Goal: Entertainment & Leisure: Consume media (video, audio)

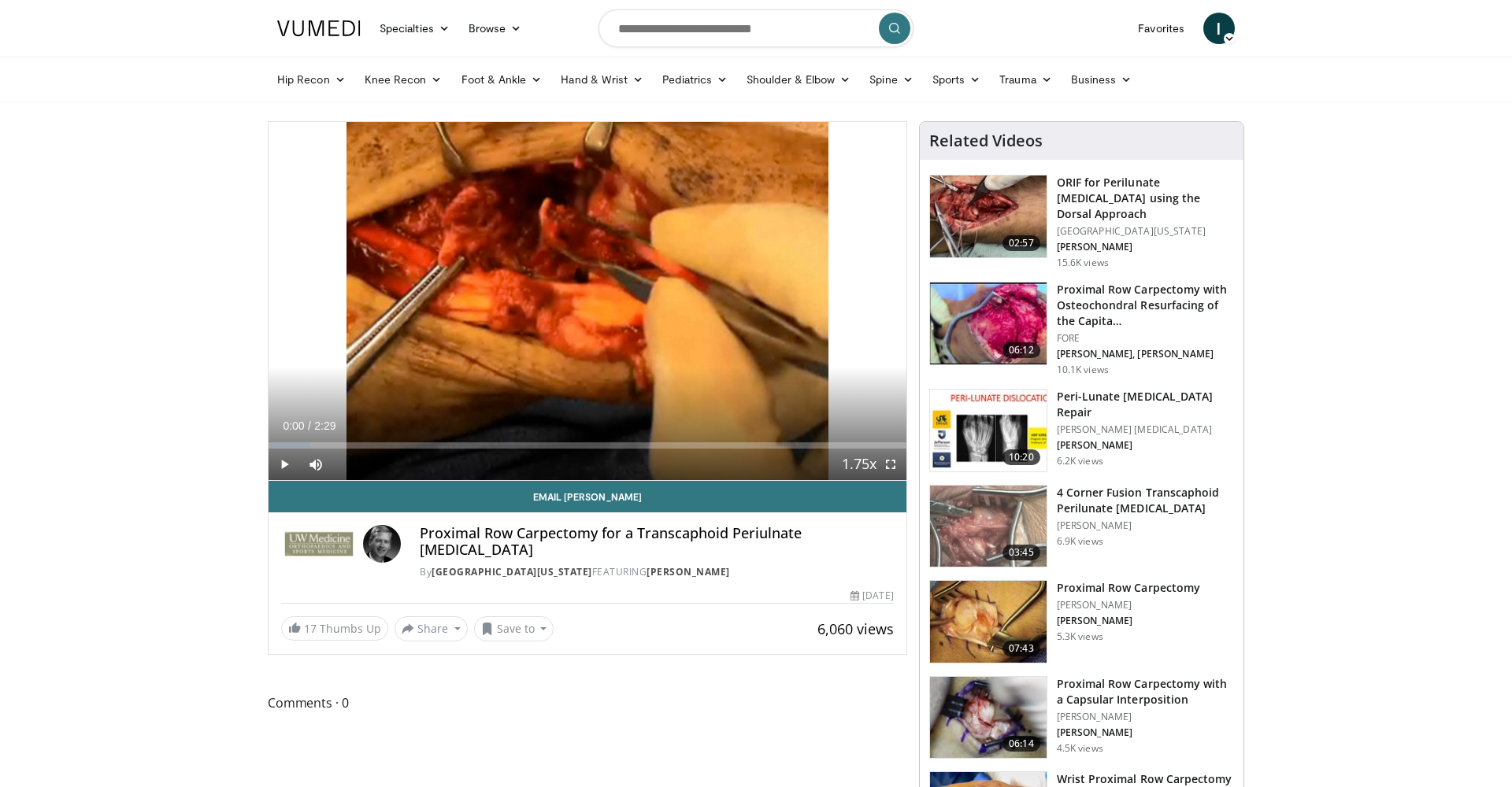
click at [960, 409] on img at bounding box center [988, 430] width 117 height 82
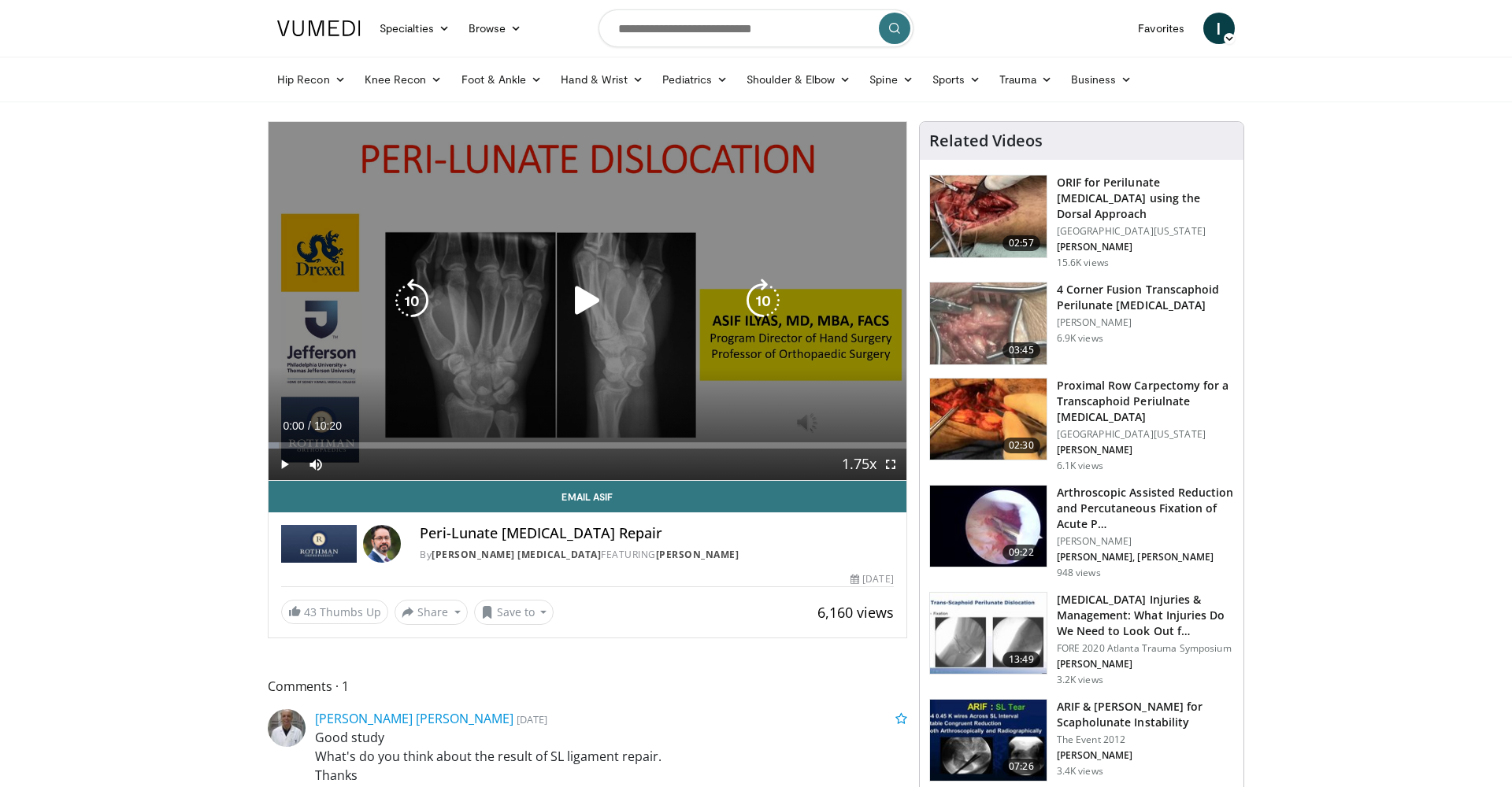
click at [587, 301] on icon "Video Player" at bounding box center [587, 301] width 44 height 44
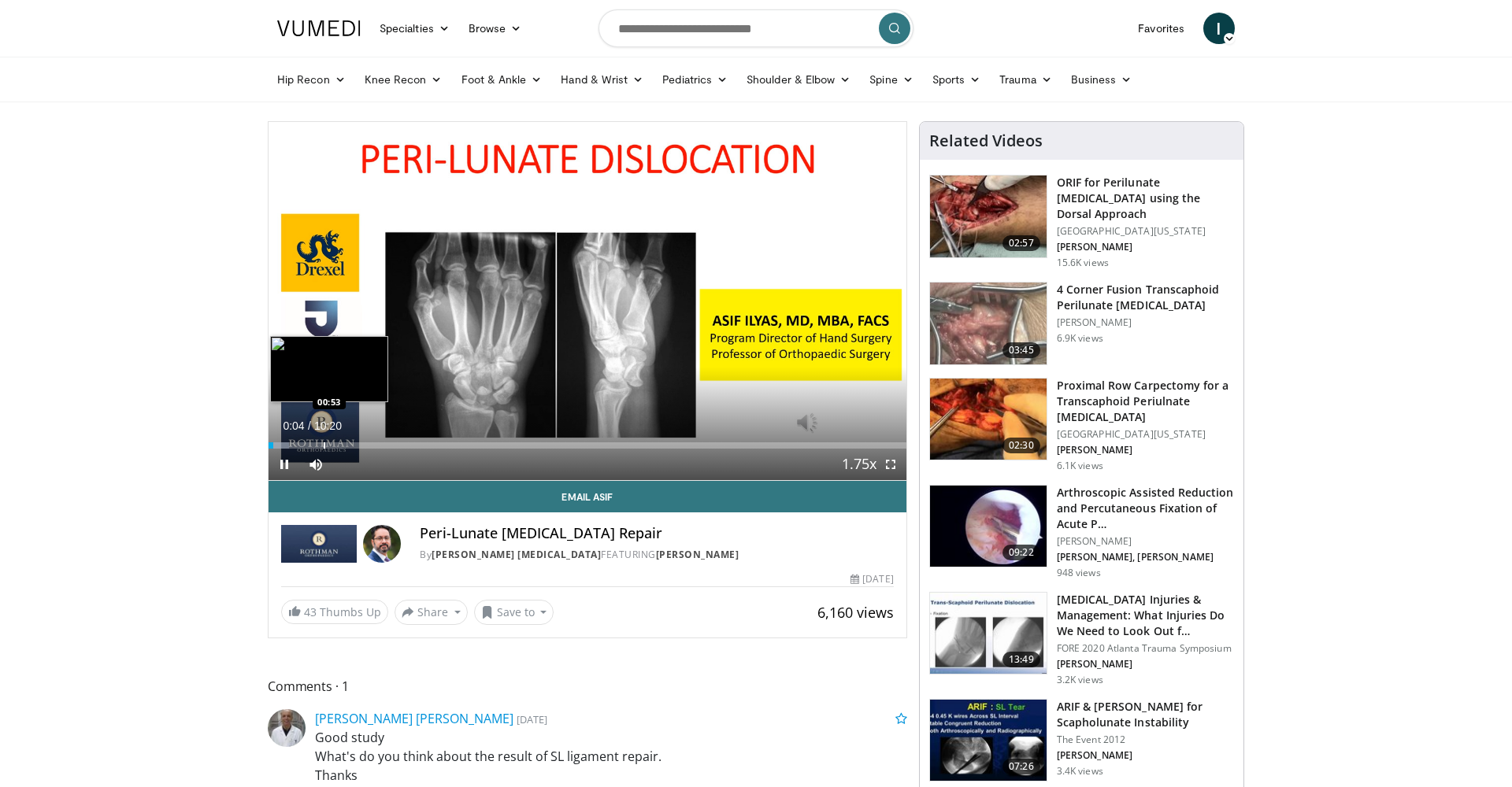
click at [323, 437] on div "Loaded : 3.23% 00:04 00:53" at bounding box center [587, 440] width 638 height 15
click at [395, 439] on div "Loaded : 57.96% 02:02 02:02" at bounding box center [587, 440] width 638 height 15
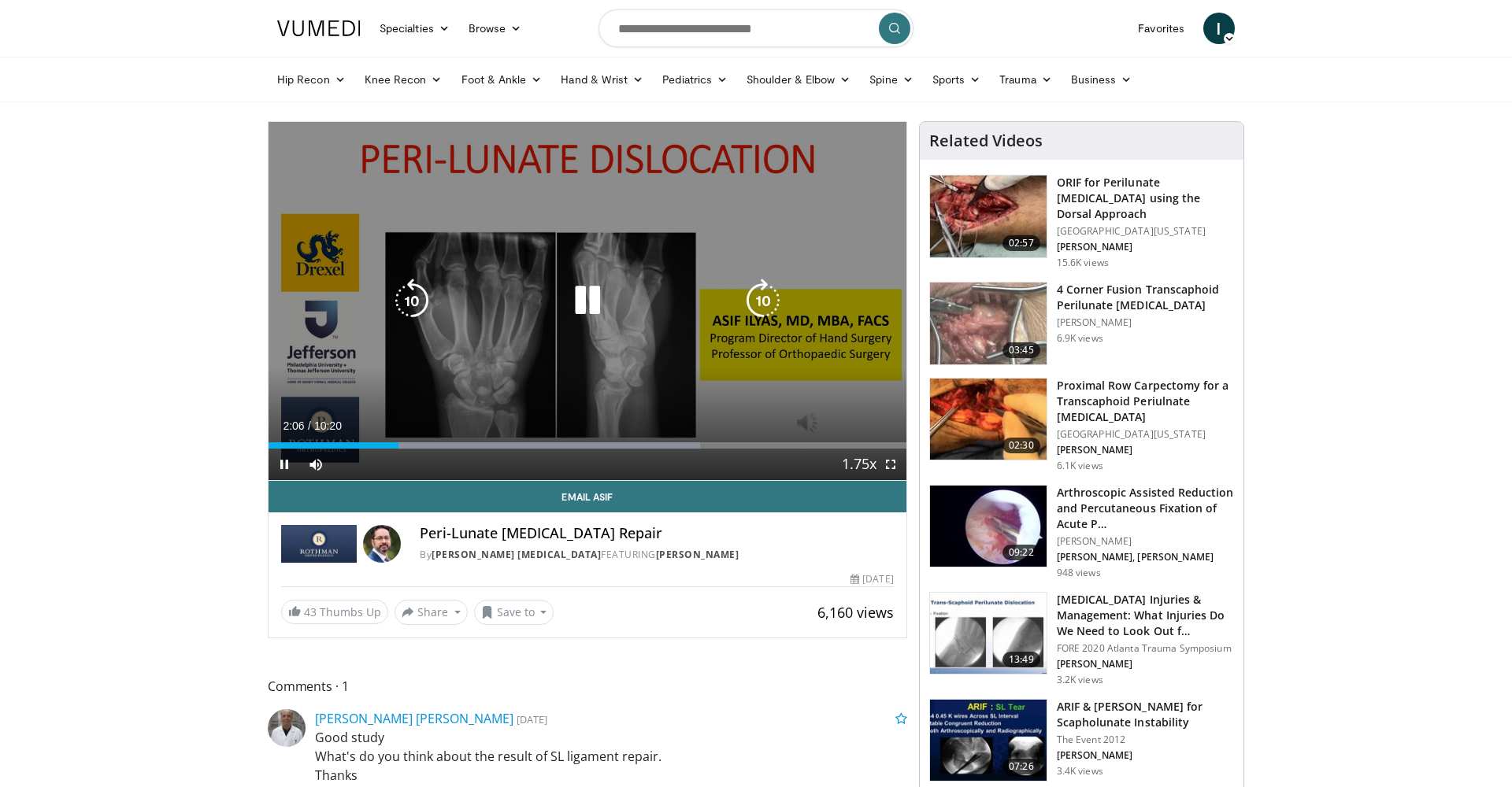
click at [602, 304] on icon "Video Player" at bounding box center [587, 301] width 44 height 44
click at [565, 307] on icon "Video Player" at bounding box center [587, 301] width 44 height 44
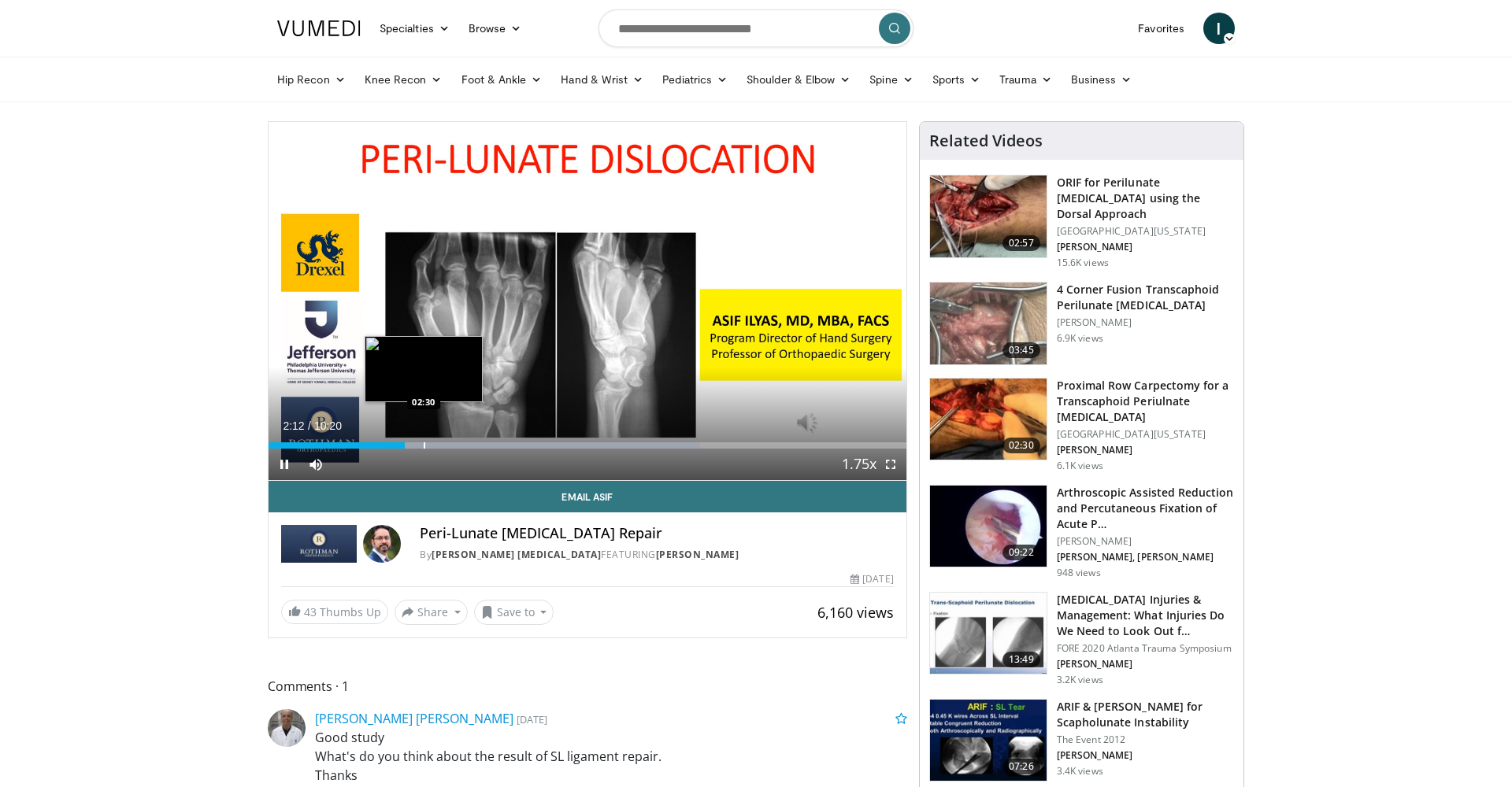
click at [424, 444] on div "Progress Bar" at bounding box center [425, 445] width 2 height 6
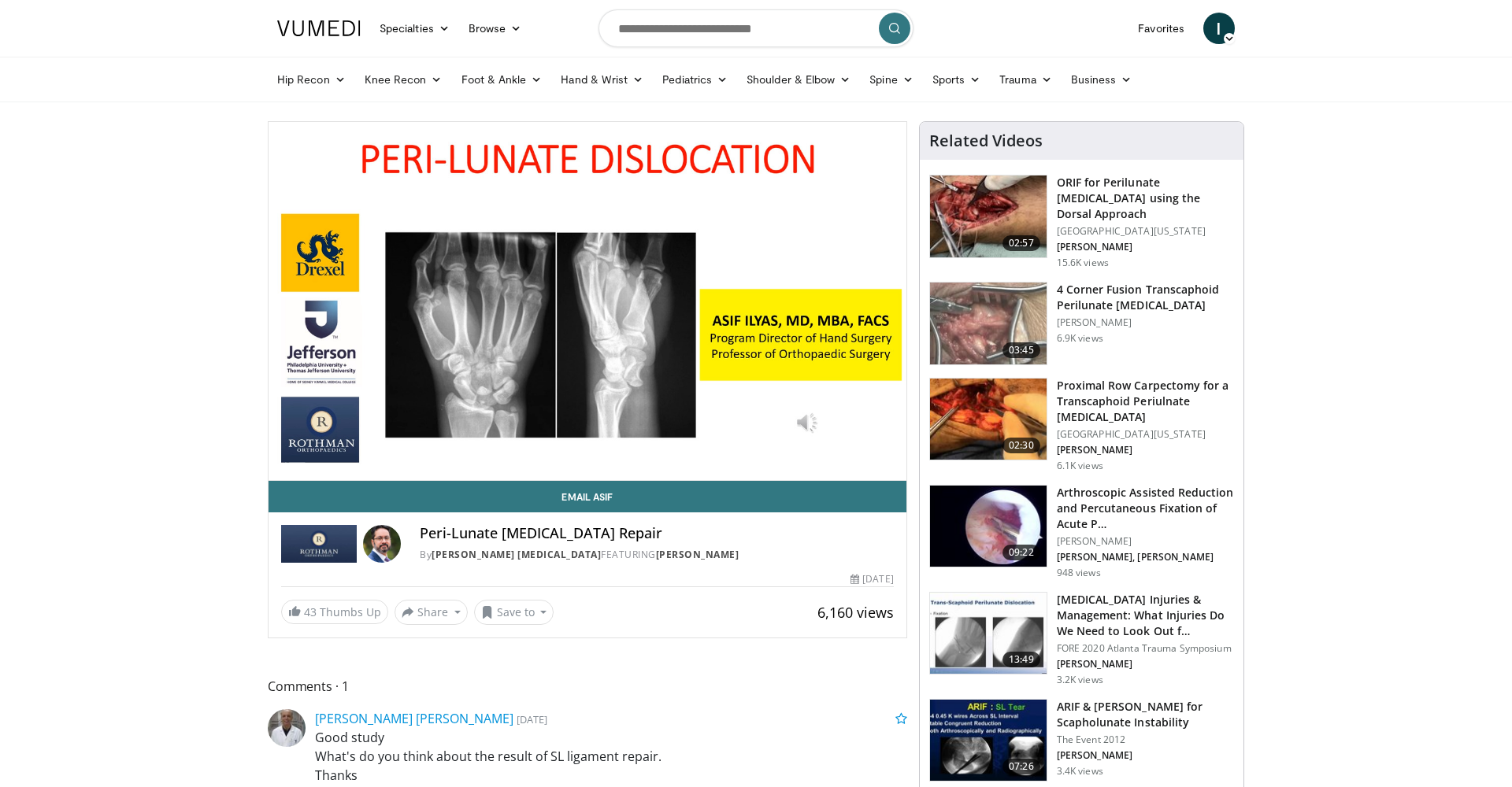
scroll to position [1, 0]
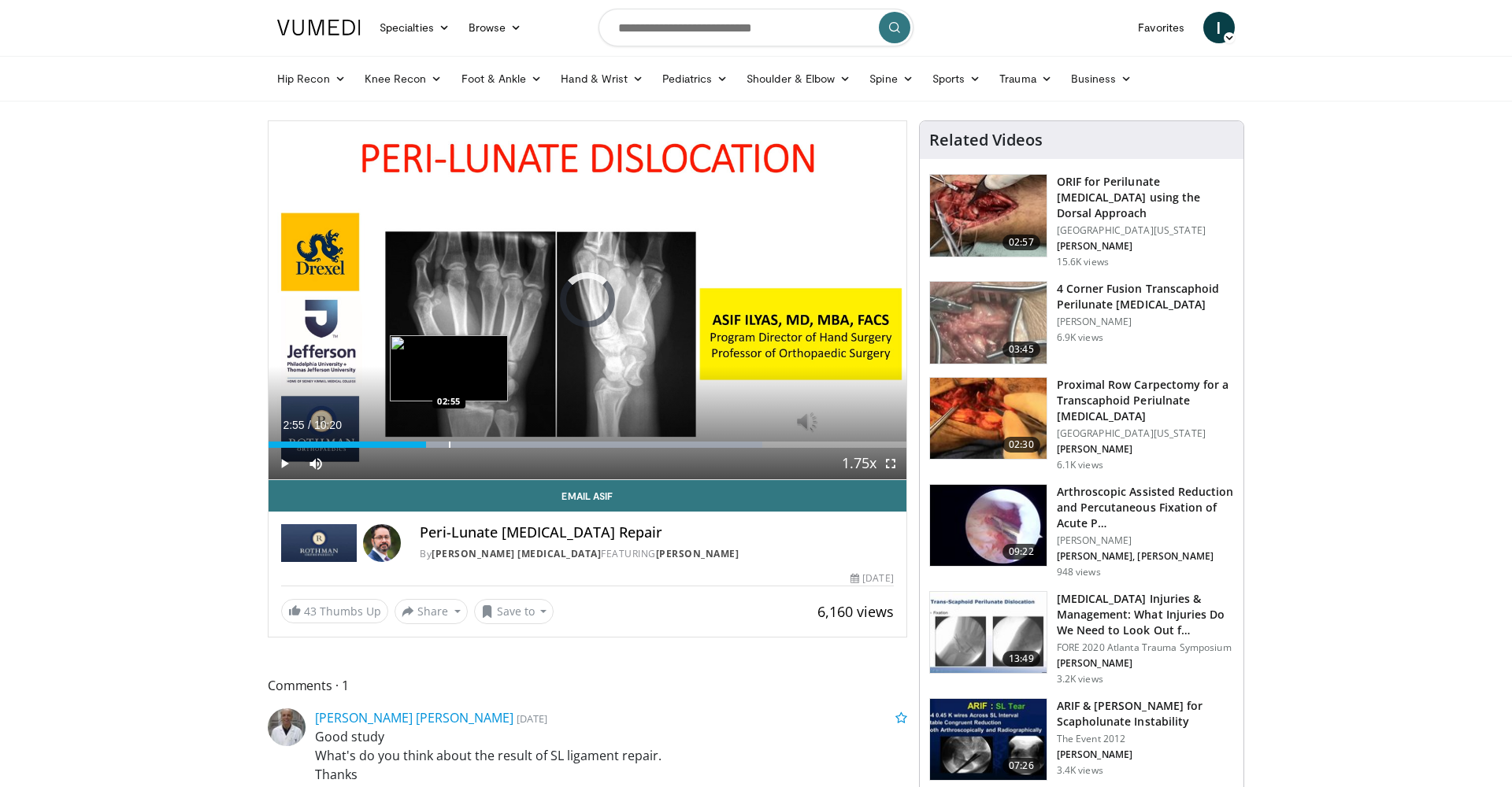
click at [449, 444] on div "Progress Bar" at bounding box center [450, 444] width 2 height 6
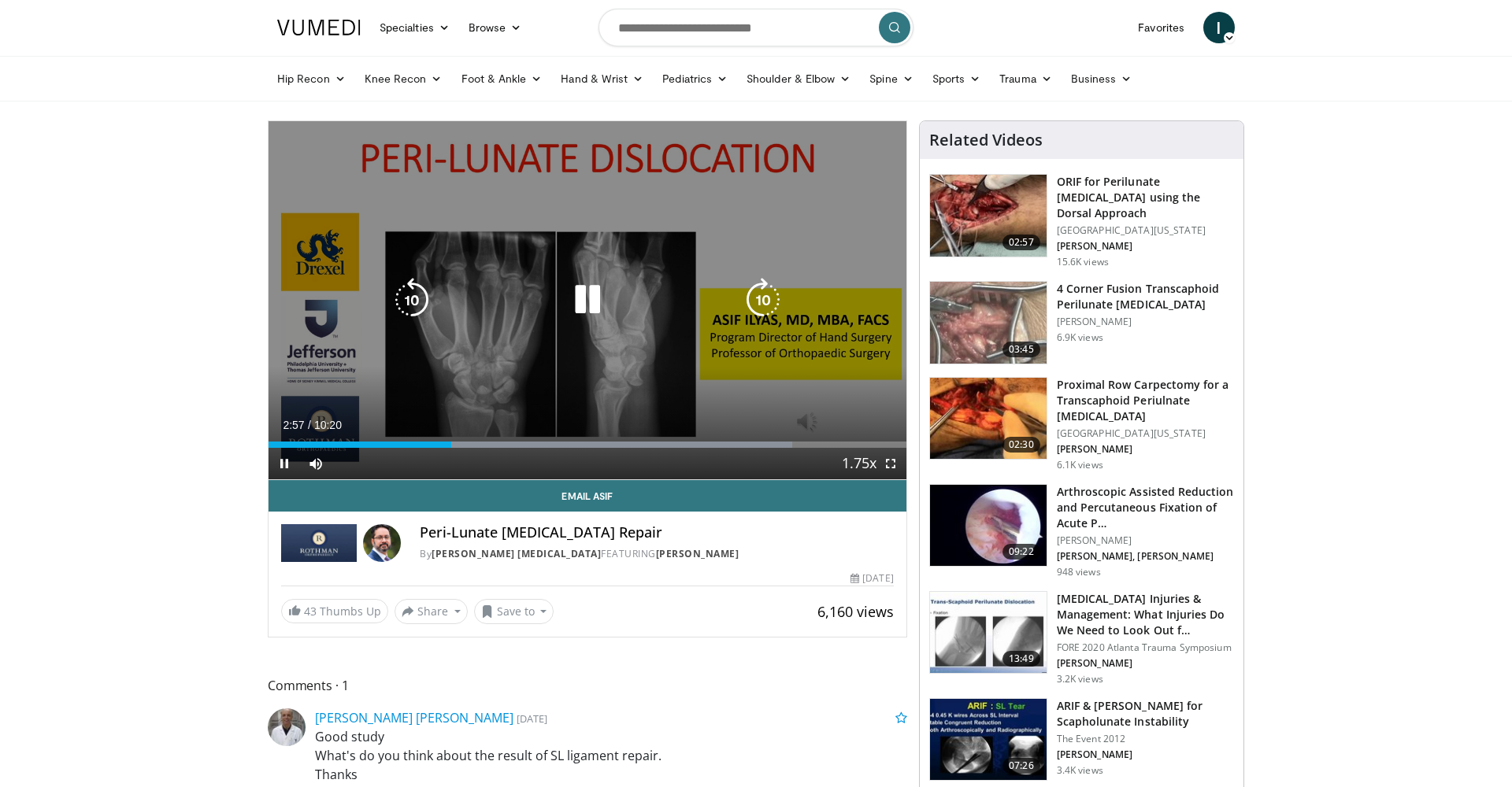
click at [595, 295] on icon "Video Player" at bounding box center [587, 300] width 44 height 44
click at [573, 302] on icon "Video Player" at bounding box center [587, 300] width 44 height 44
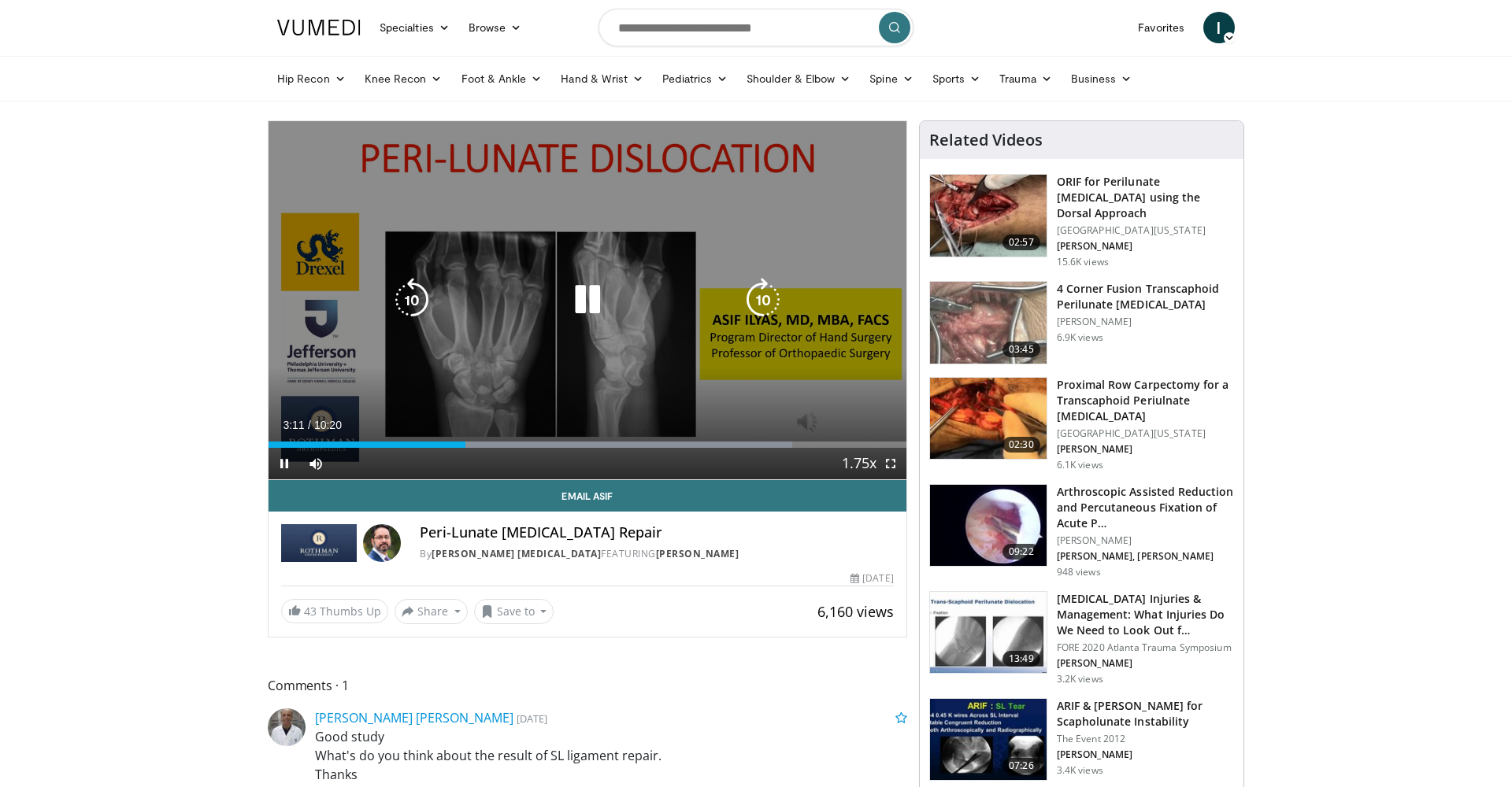
click at [623, 331] on div "10 seconds Tap to unmute" at bounding box center [587, 300] width 638 height 358
click at [581, 328] on div "10 seconds Tap to unmute" at bounding box center [587, 300] width 638 height 358
click at [603, 278] on icon "Video Player" at bounding box center [587, 300] width 44 height 44
click at [566, 298] on icon "Video Player" at bounding box center [587, 300] width 44 height 44
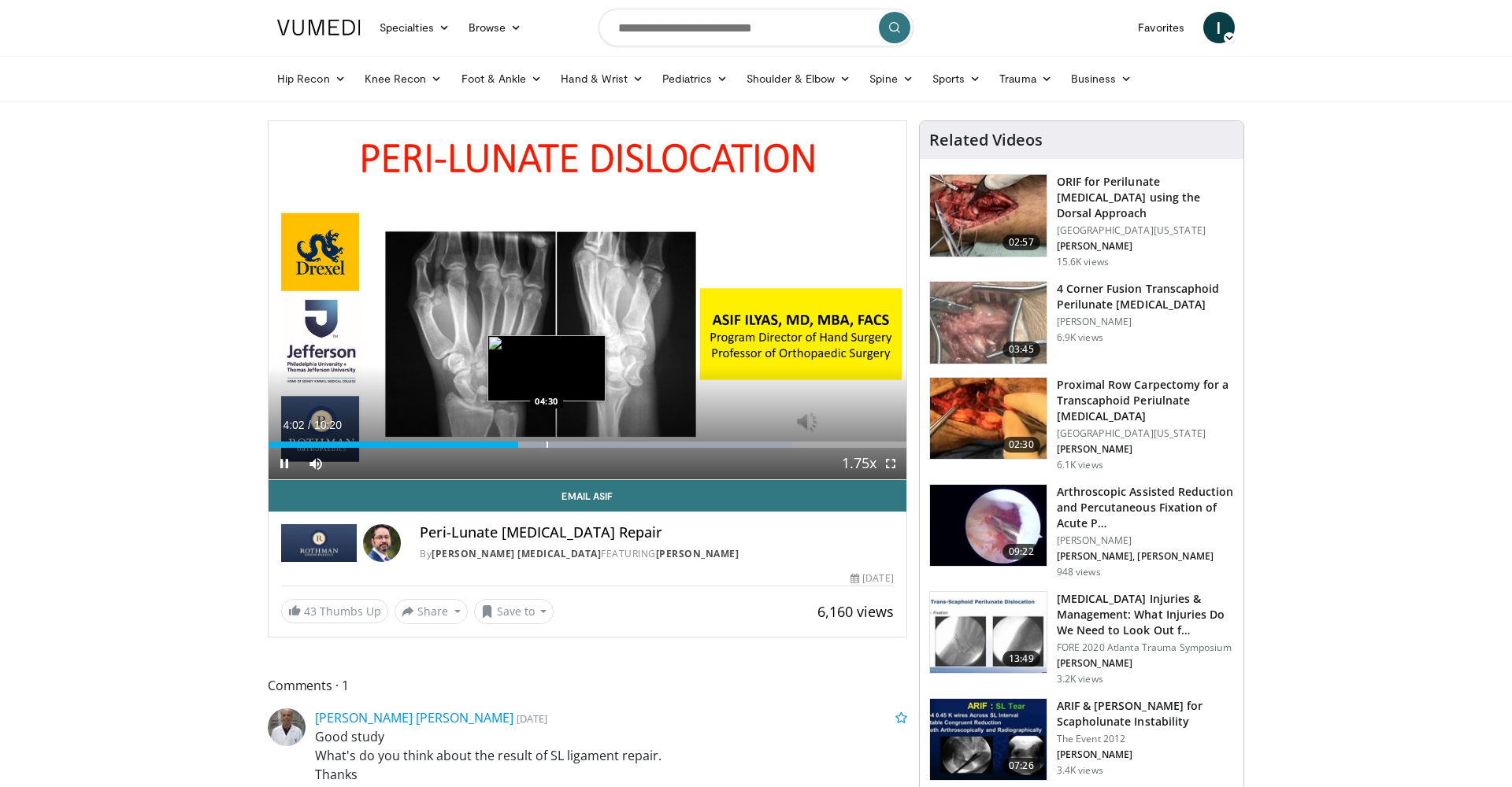
click at [546, 438] on div "Loaded : 82.10% 04:02 04:30" at bounding box center [587, 440] width 638 height 15
click at [534, 438] on div "Loaded : 86.90% 04:31 04:30" at bounding box center [587, 440] width 638 height 15
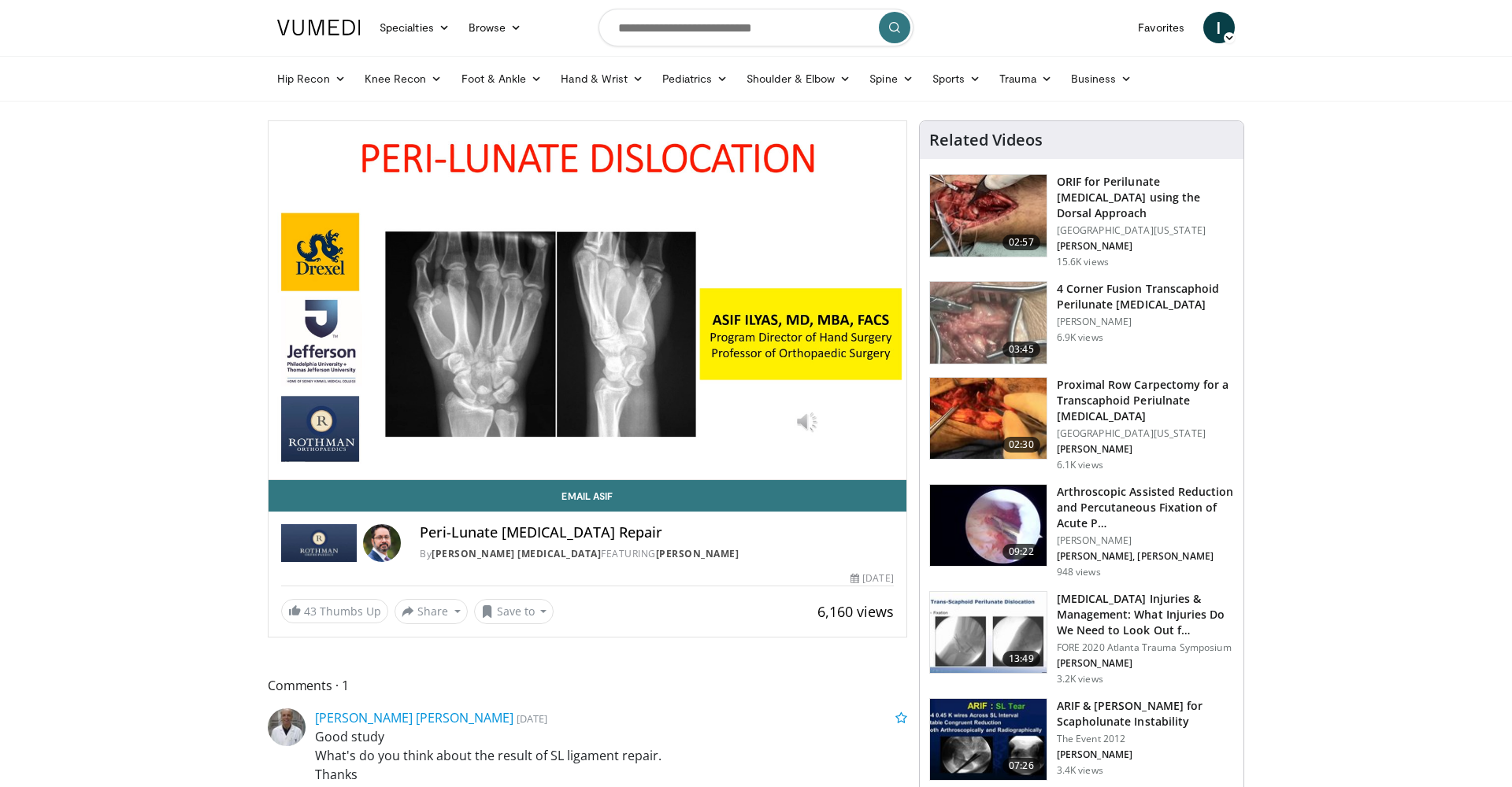
scroll to position [0, 0]
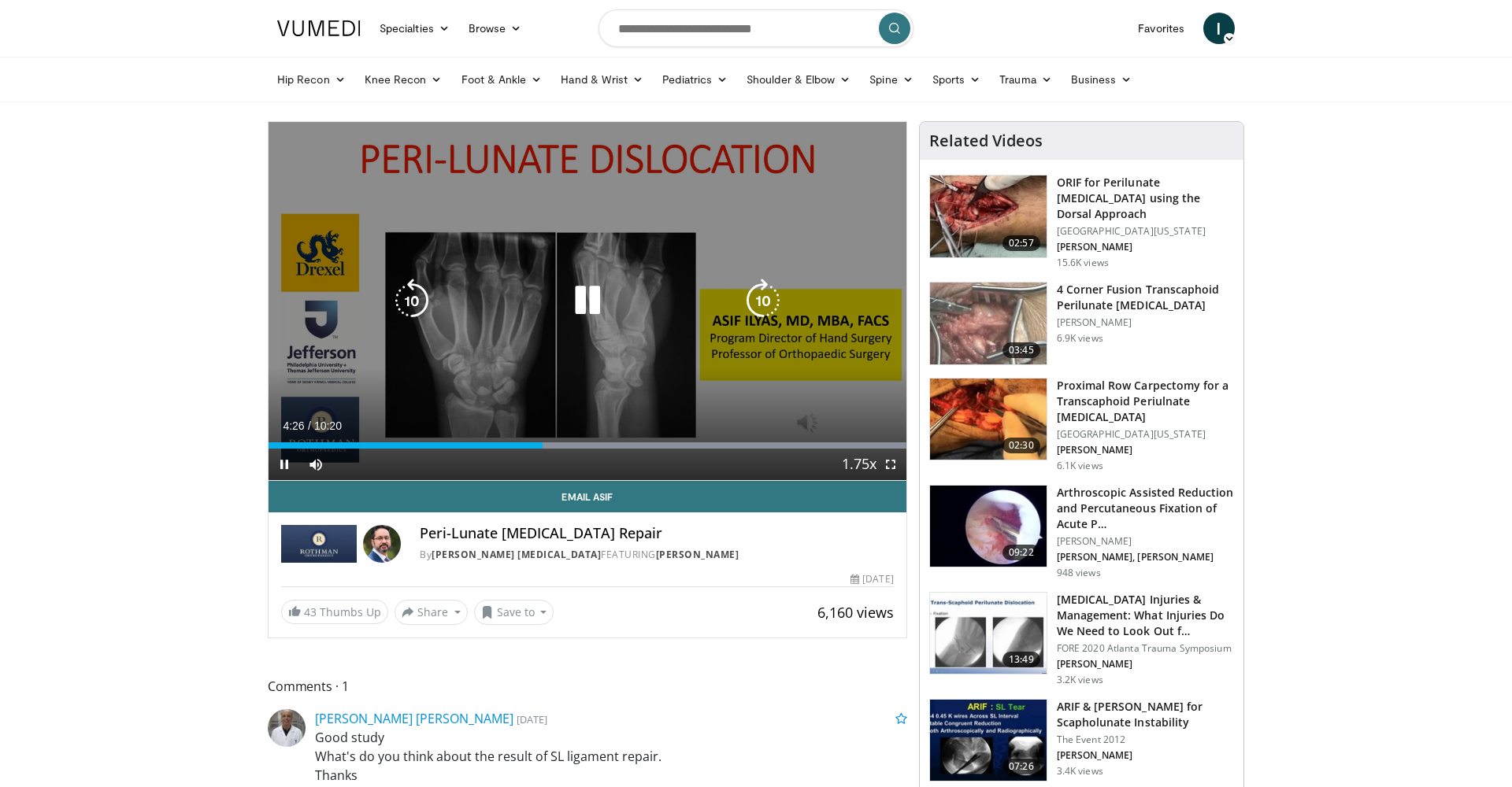
click at [577, 295] on icon "Video Player" at bounding box center [587, 301] width 44 height 44
click at [592, 310] on icon "Video Player" at bounding box center [587, 301] width 44 height 44
click at [603, 291] on icon "Video Player" at bounding box center [587, 301] width 44 height 44
click at [590, 291] on icon "Video Player" at bounding box center [587, 301] width 44 height 44
click at [596, 295] on icon "Video Player" at bounding box center [587, 301] width 44 height 44
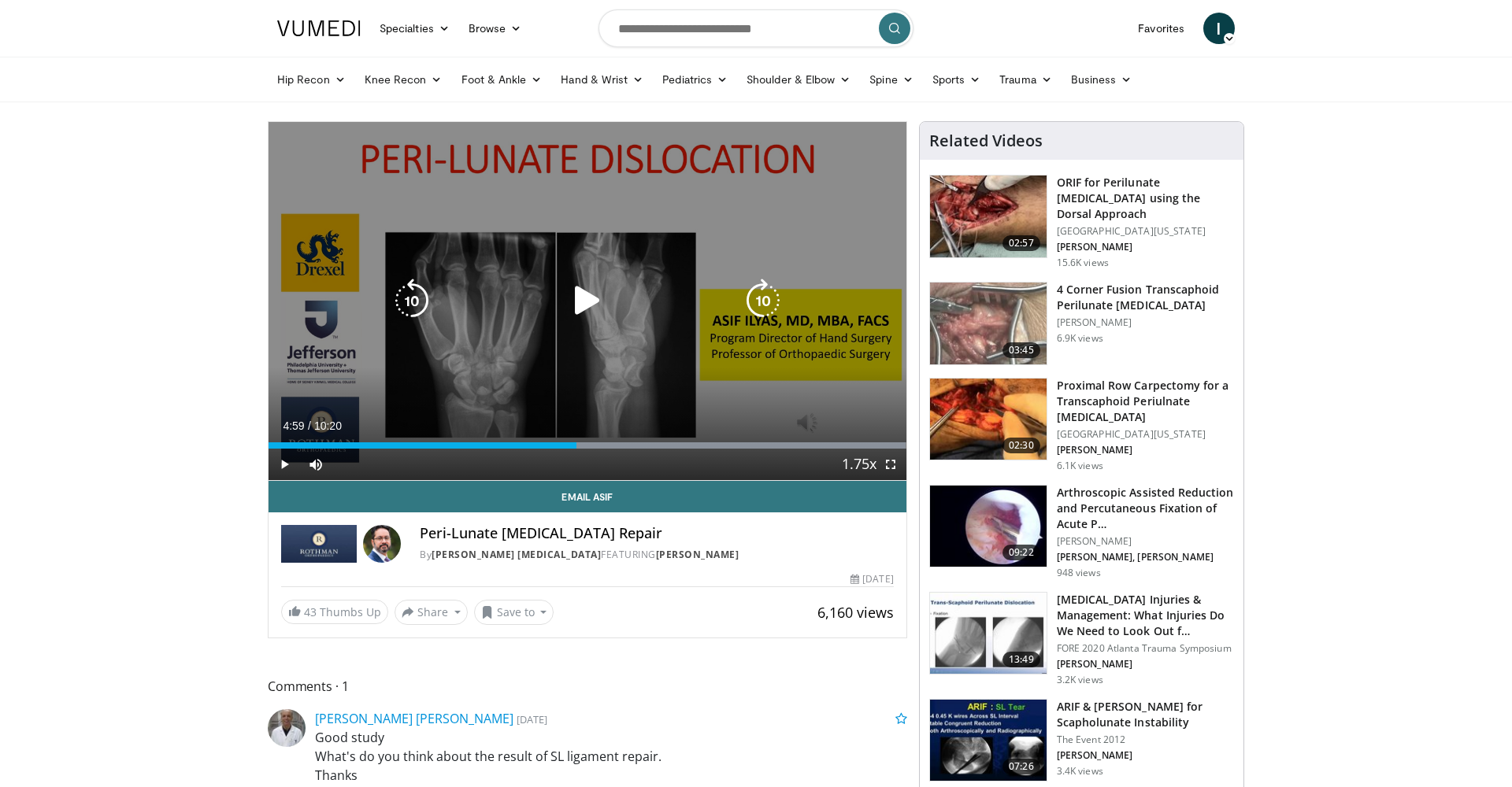
click at [592, 288] on icon "Video Player" at bounding box center [587, 301] width 44 height 44
click at [617, 302] on div "Video Player" at bounding box center [587, 301] width 383 height 32
click at [596, 312] on icon "Video Player" at bounding box center [587, 301] width 44 height 44
click at [587, 292] on icon "Video Player" at bounding box center [587, 301] width 44 height 44
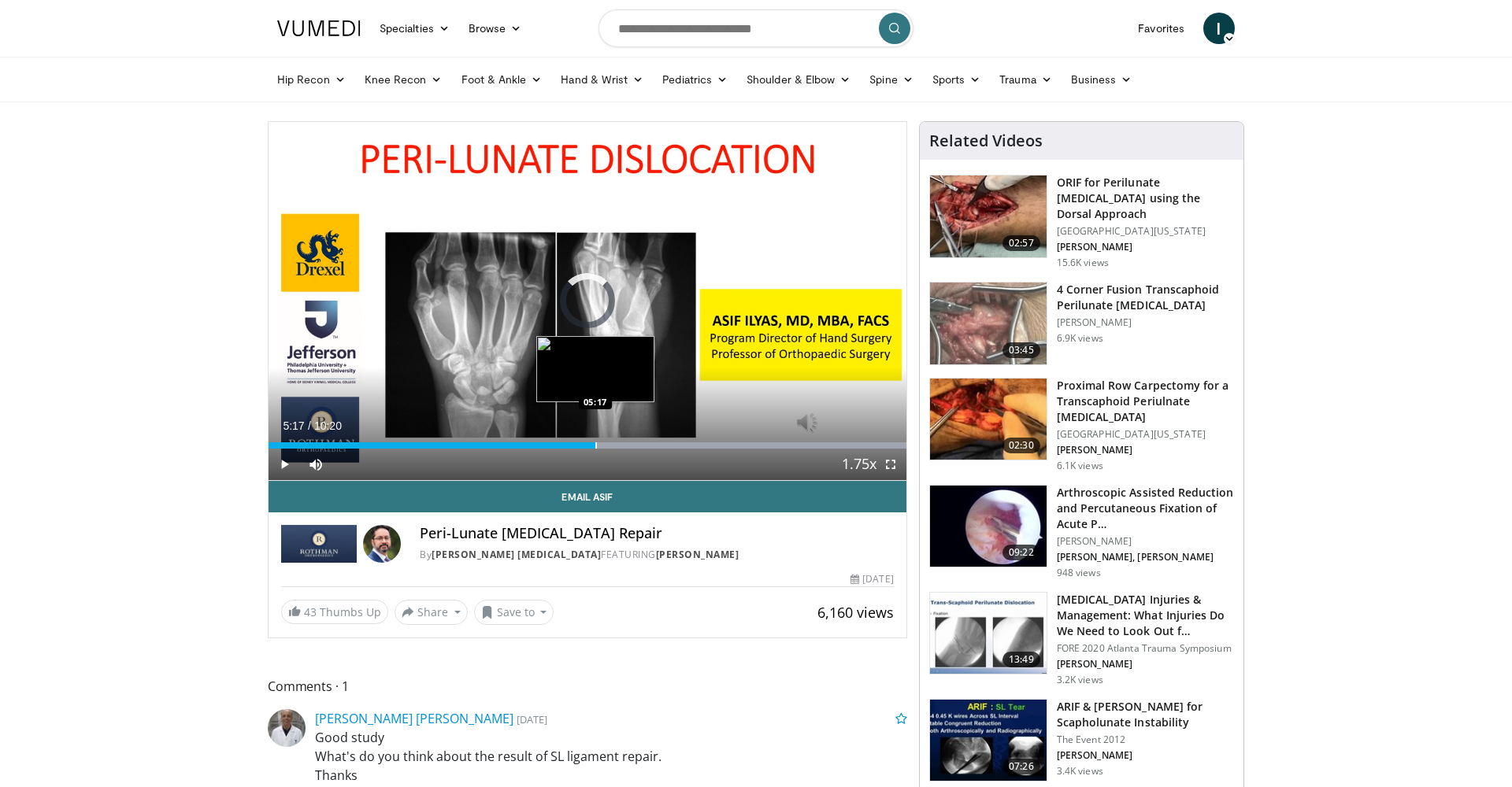
click at [595, 444] on div "Progress Bar" at bounding box center [596, 445] width 2 height 6
click at [590, 444] on div "Progress Bar" at bounding box center [591, 445] width 2 height 6
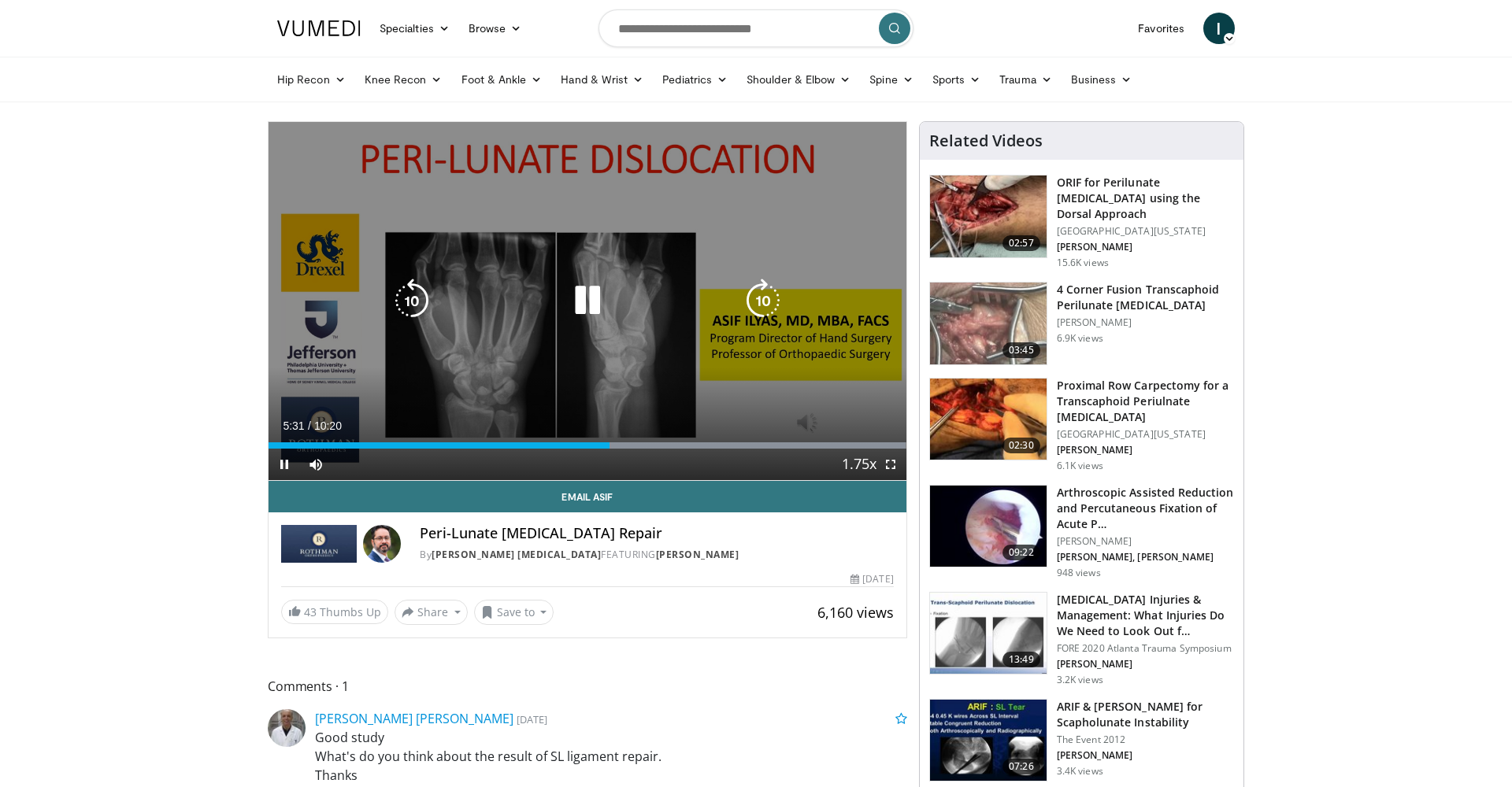
click at [589, 281] on icon "Video Player" at bounding box center [587, 301] width 44 height 44
click at [557, 293] on div "Video Player" at bounding box center [587, 301] width 383 height 32
click at [602, 296] on icon "Video Player" at bounding box center [587, 301] width 44 height 44
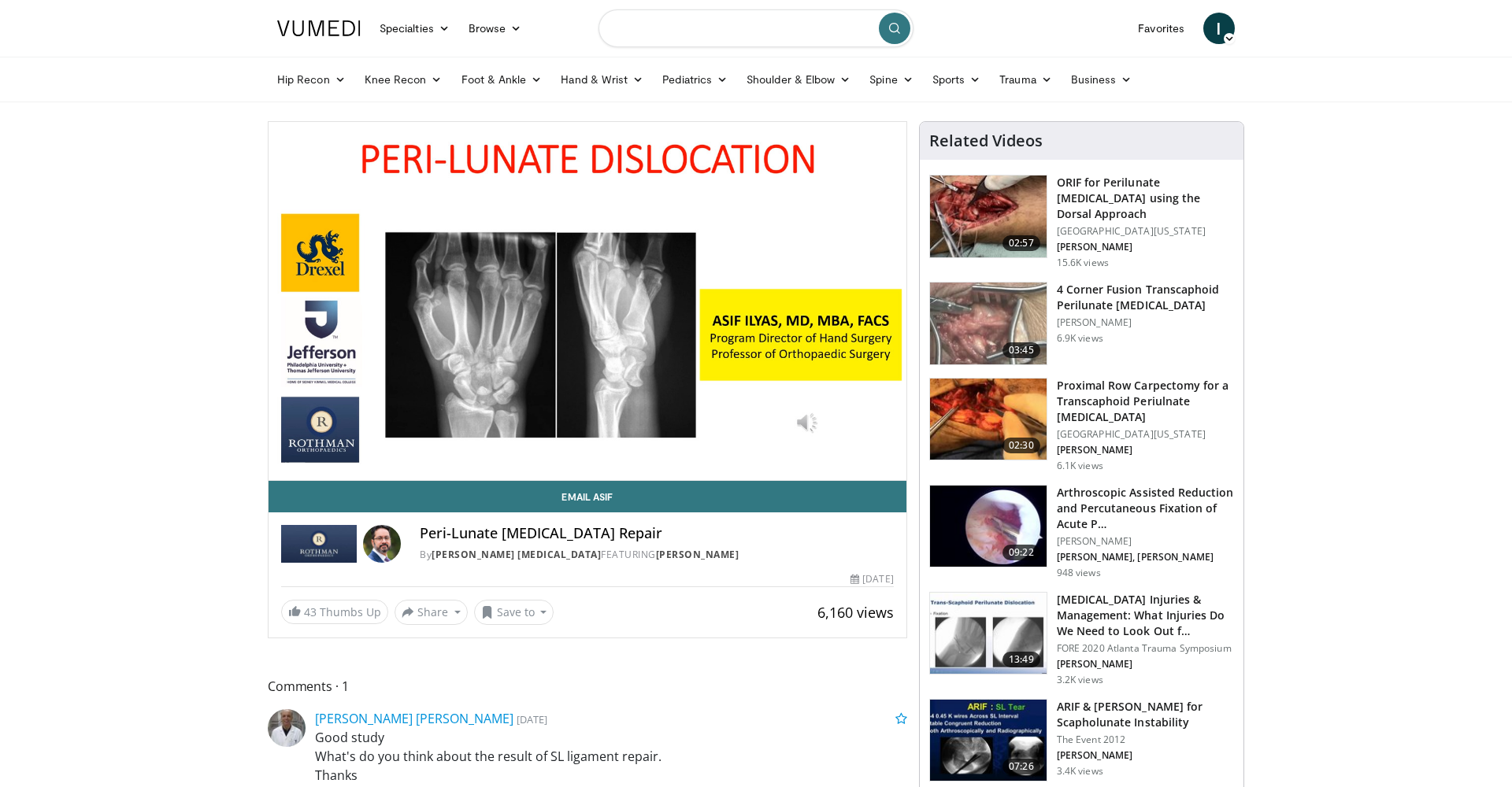
click at [695, 40] on input "Search topics, interventions" at bounding box center [756, 28] width 315 height 38
type input "**********"
